Goal: Transaction & Acquisition: Purchase product/service

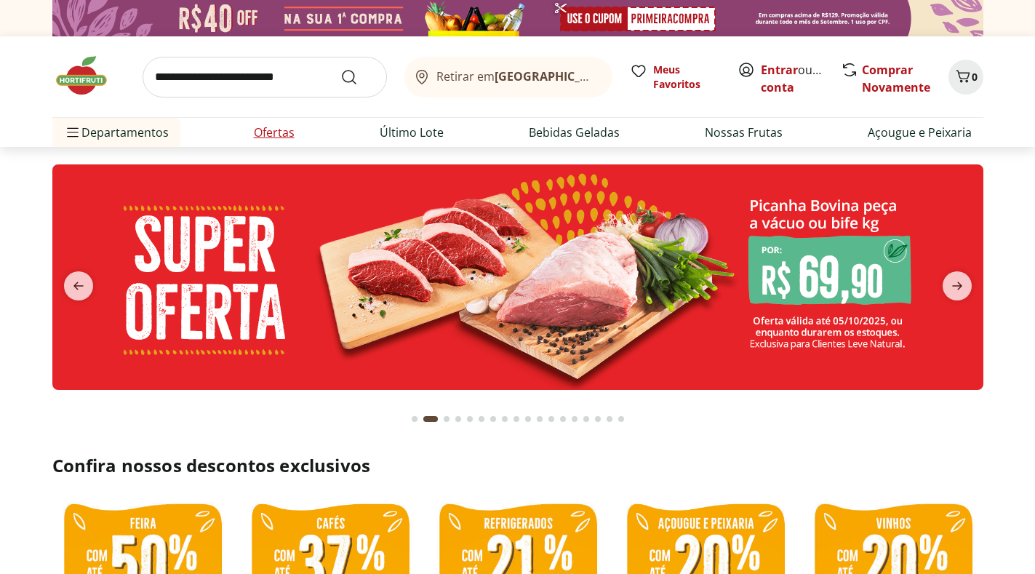
click at [273, 137] on link "Ofertas" at bounding box center [274, 132] width 41 height 17
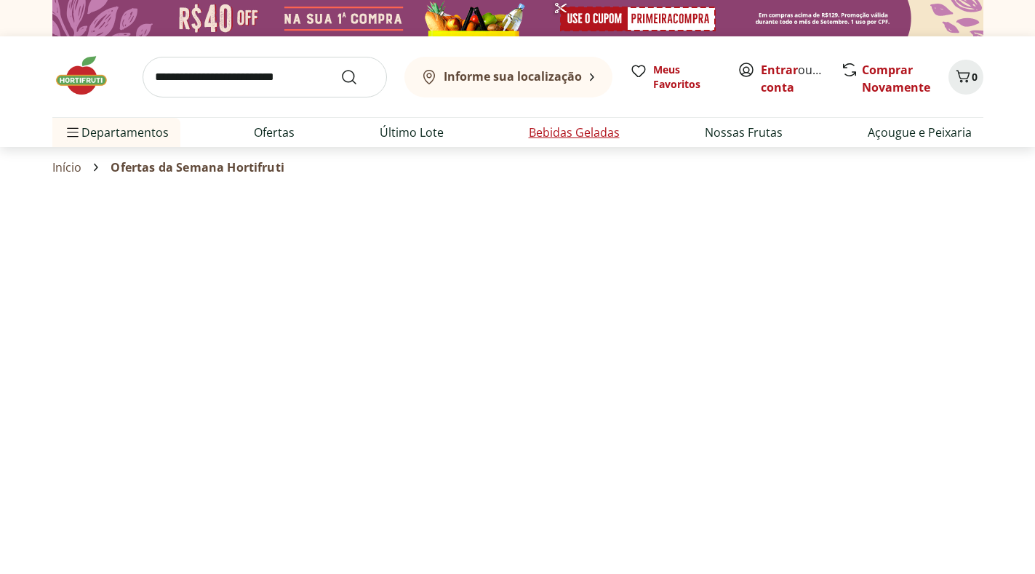
select select "**********"
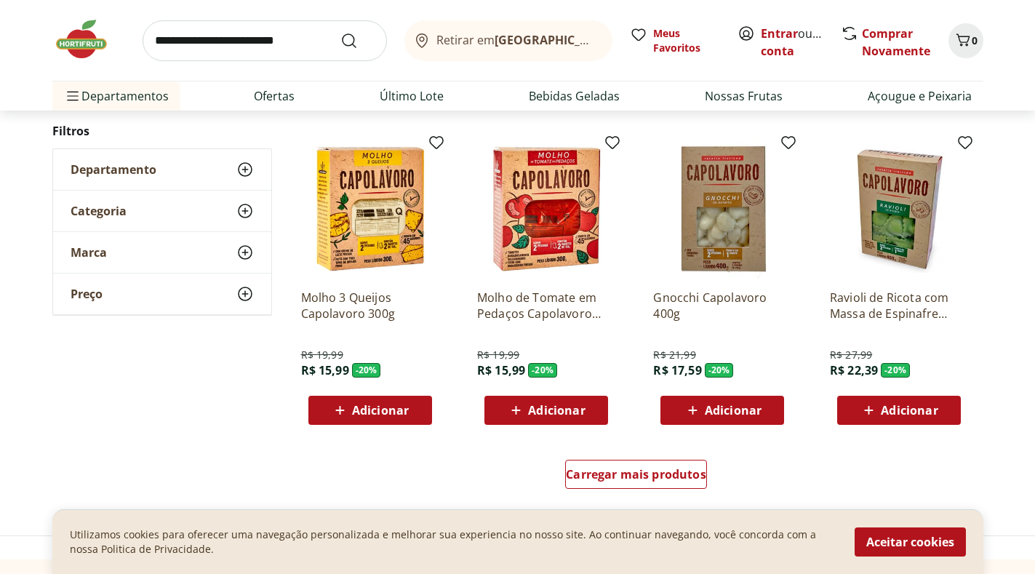
scroll to position [806, 0]
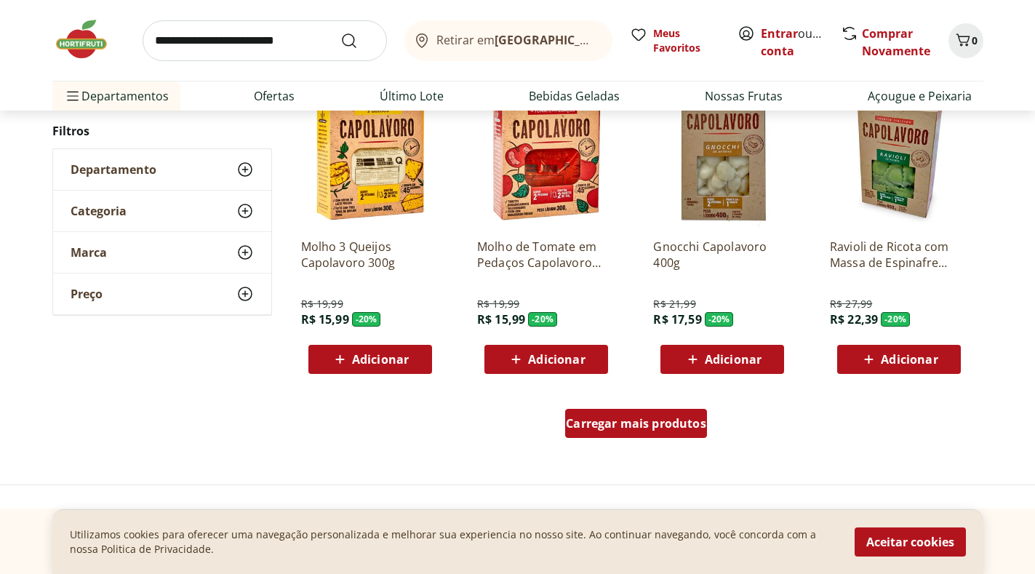
click at [572, 413] on div "Carregar mais produtos" at bounding box center [636, 423] width 142 height 29
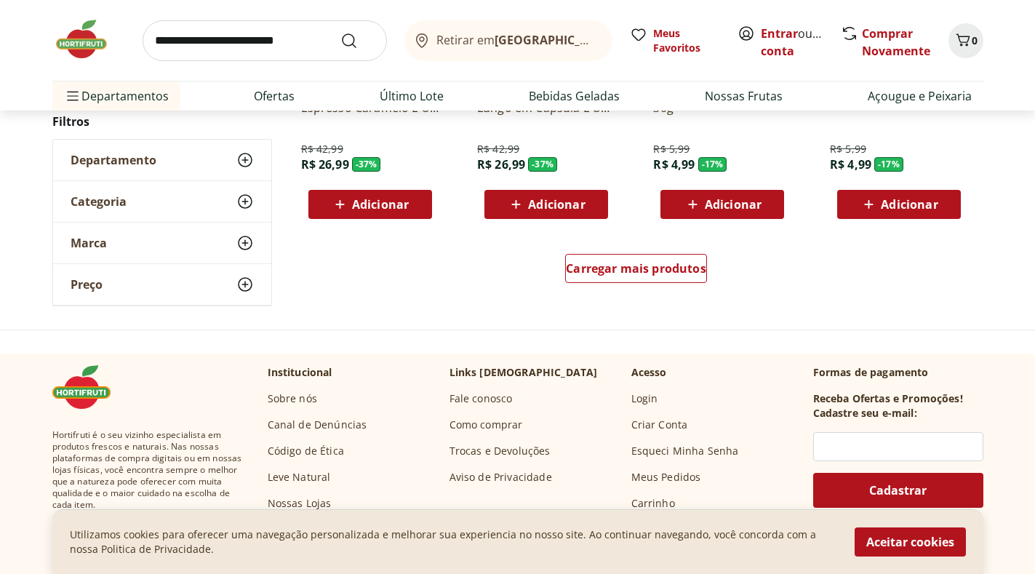
scroll to position [1914, 0]
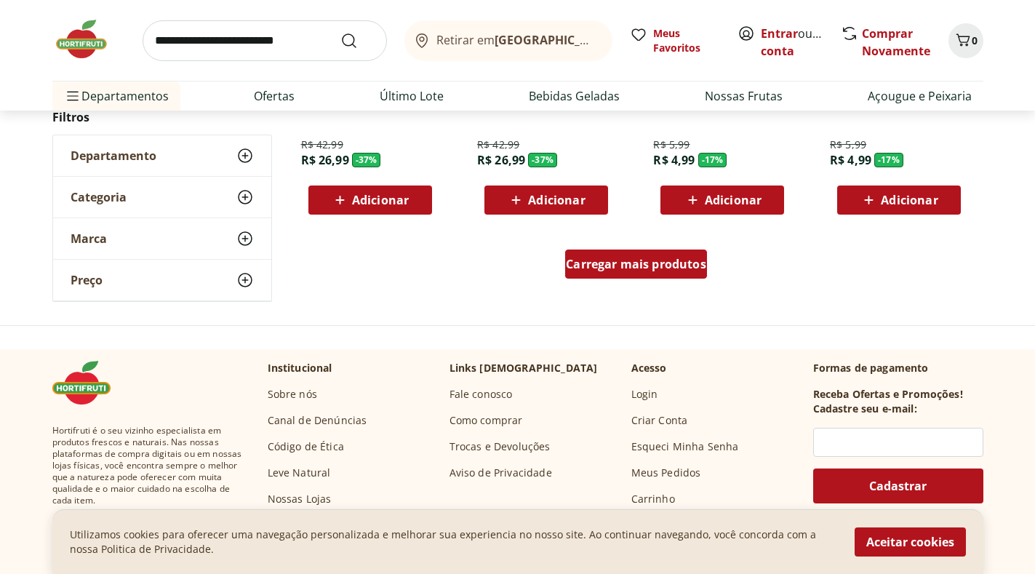
click at [638, 265] on span "Carregar mais produtos" at bounding box center [636, 264] width 140 height 12
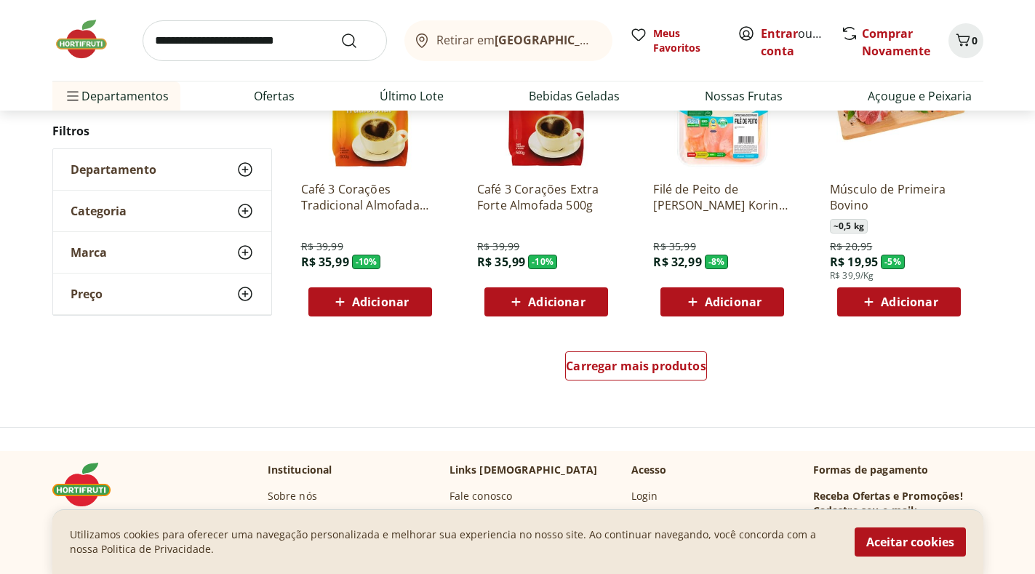
scroll to position [2795, 0]
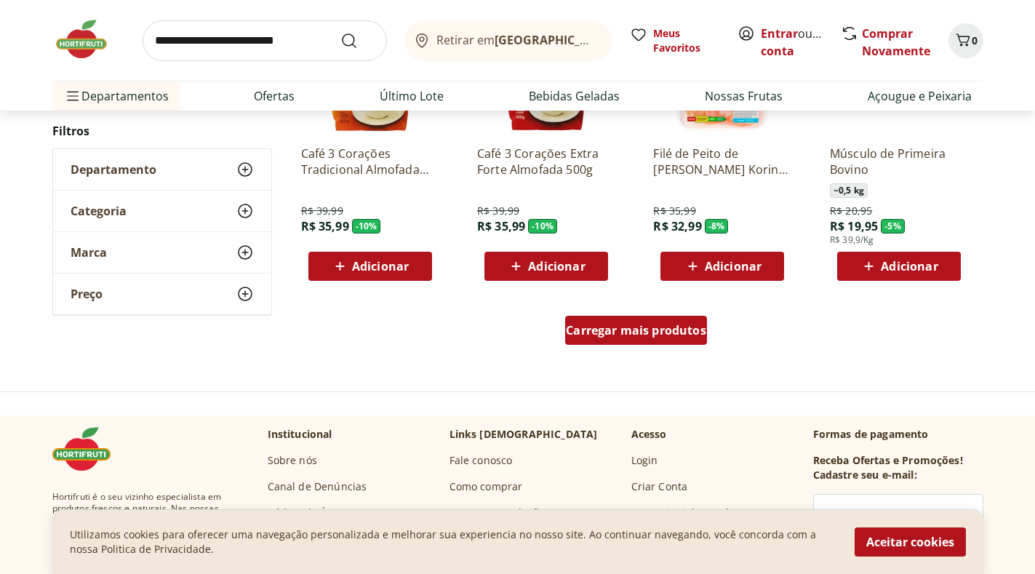
click at [660, 335] on span "Carregar mais produtos" at bounding box center [636, 330] width 140 height 12
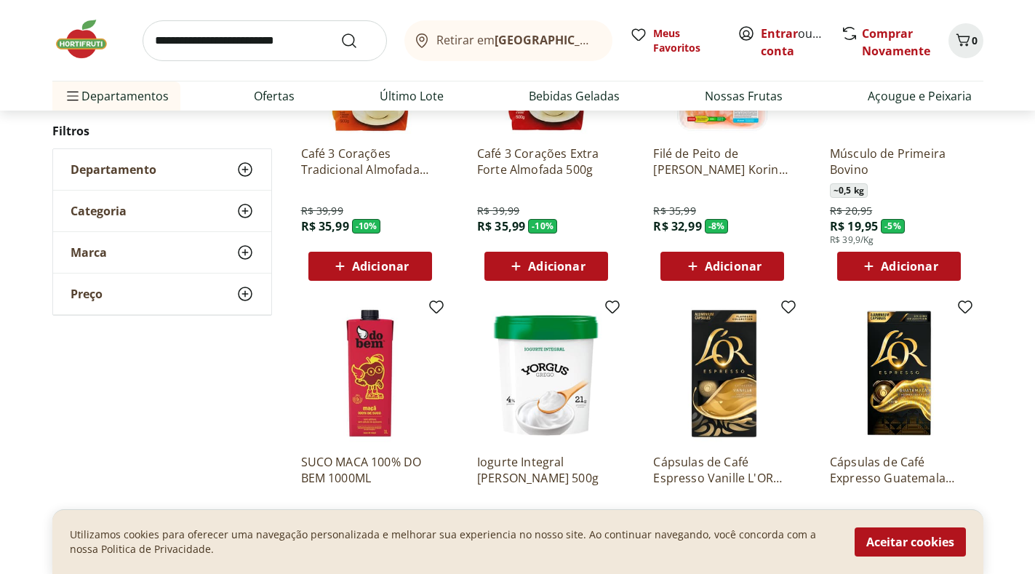
scroll to position [2927, 0]
